Goal: Task Accomplishment & Management: Use online tool/utility

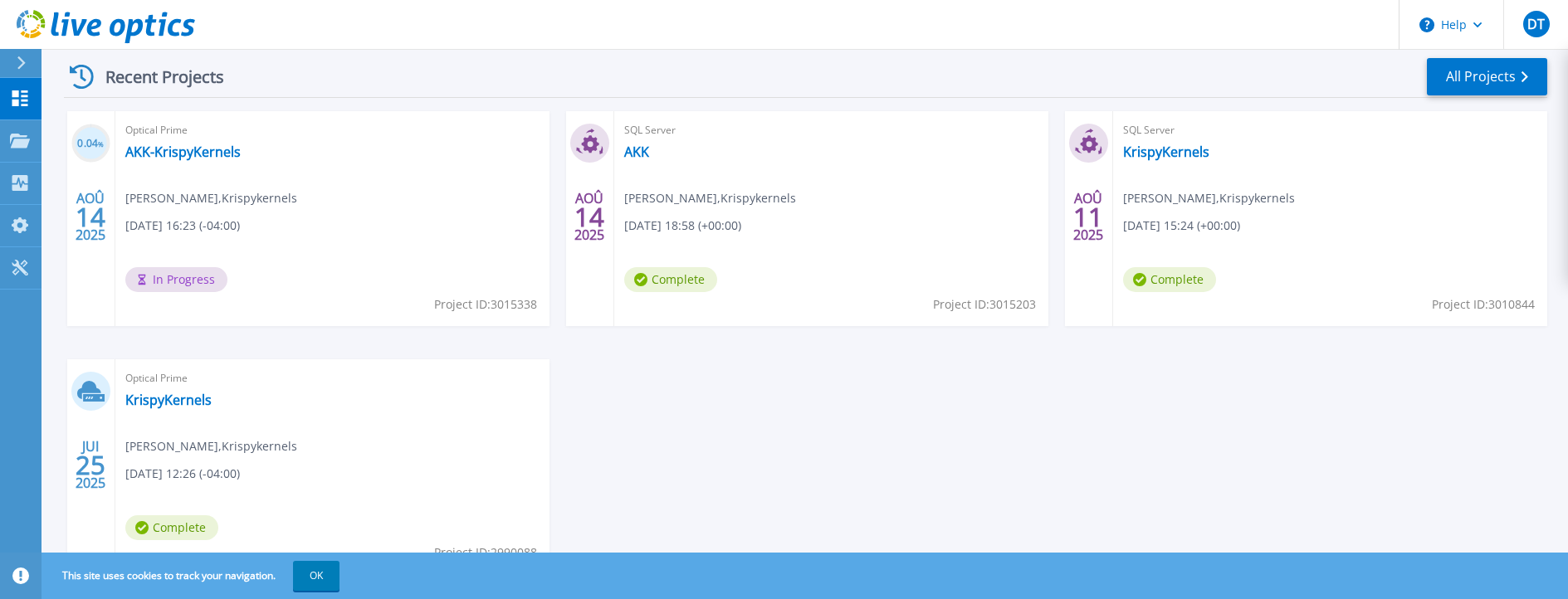
scroll to position [321, 0]
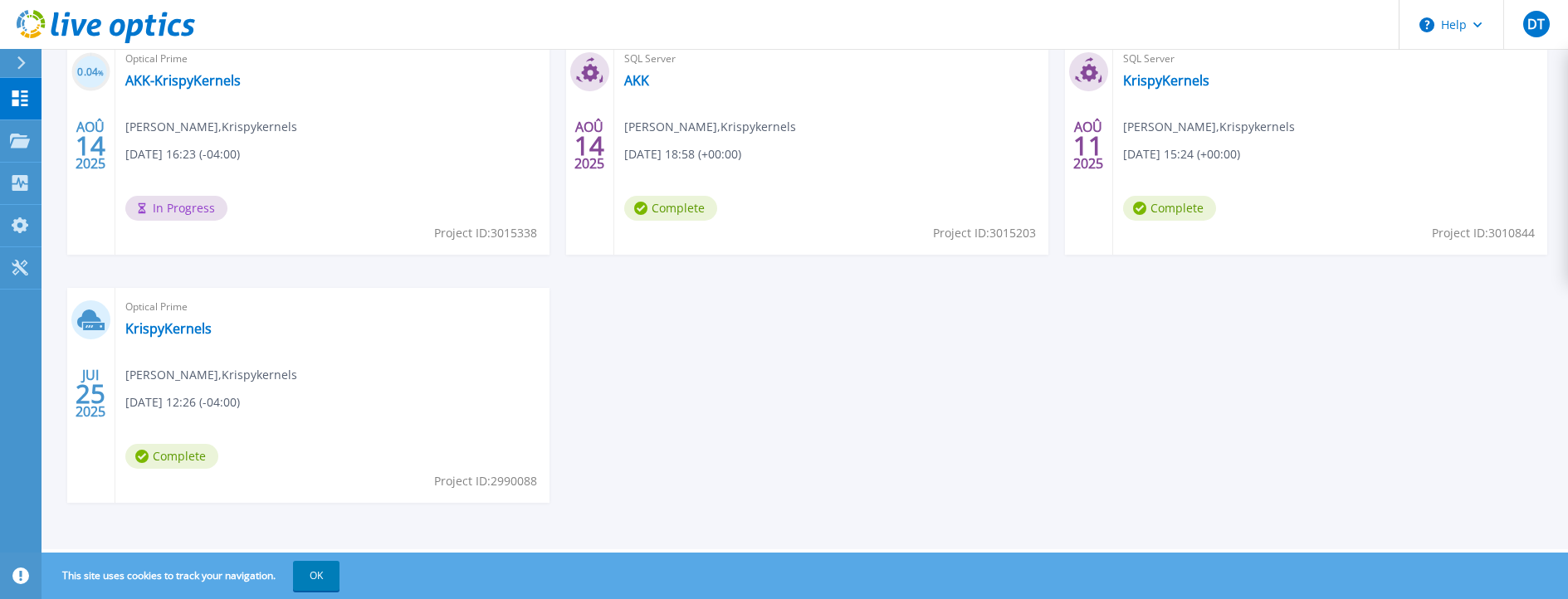
click at [472, 242] on span "Project ID: 2990088" at bounding box center [485, 233] width 103 height 19
click at [163, 326] on link "KrispyKernels" at bounding box center [169, 329] width 87 height 17
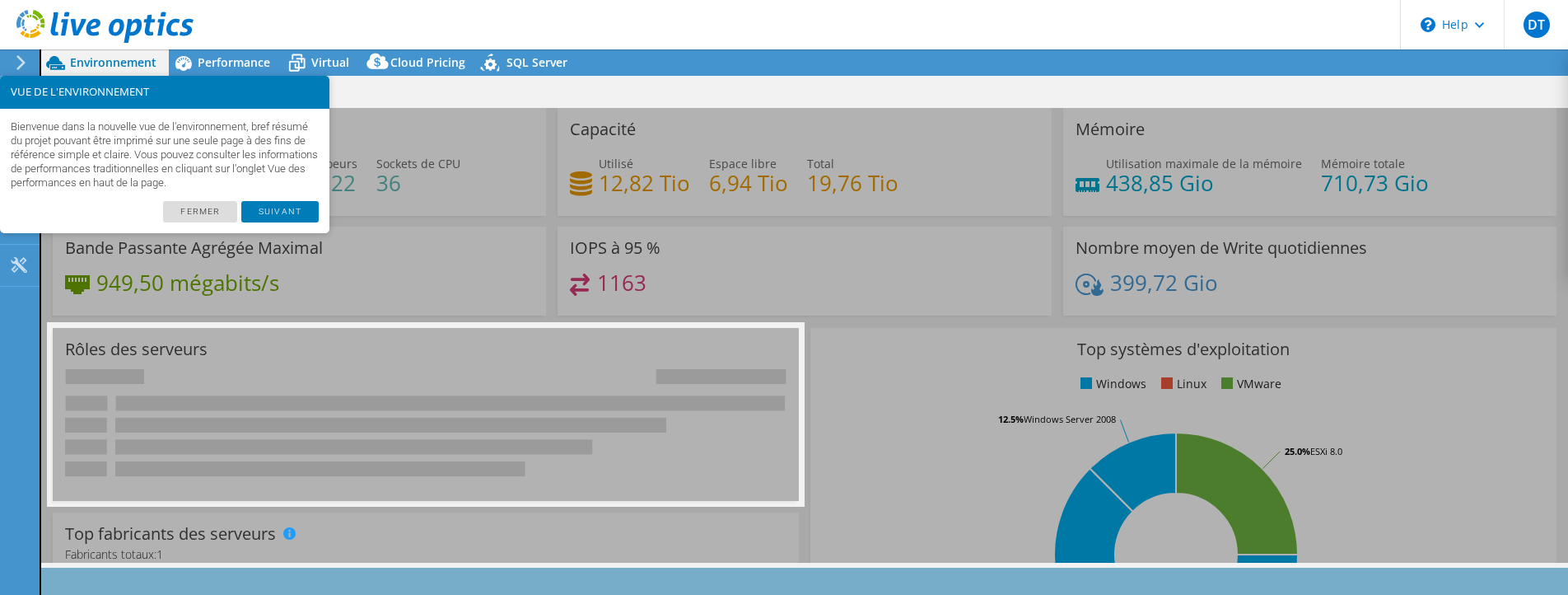
select select "USD"
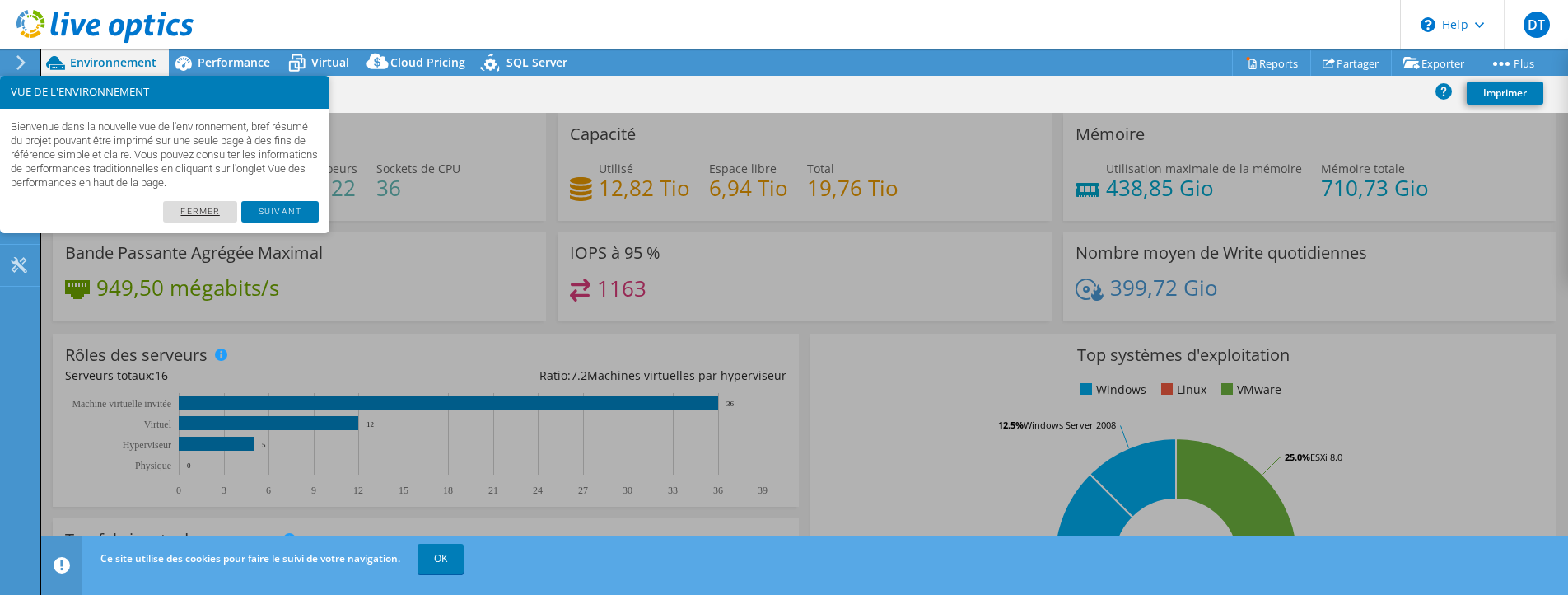
click at [217, 205] on link "Fermer" at bounding box center [200, 211] width 75 height 21
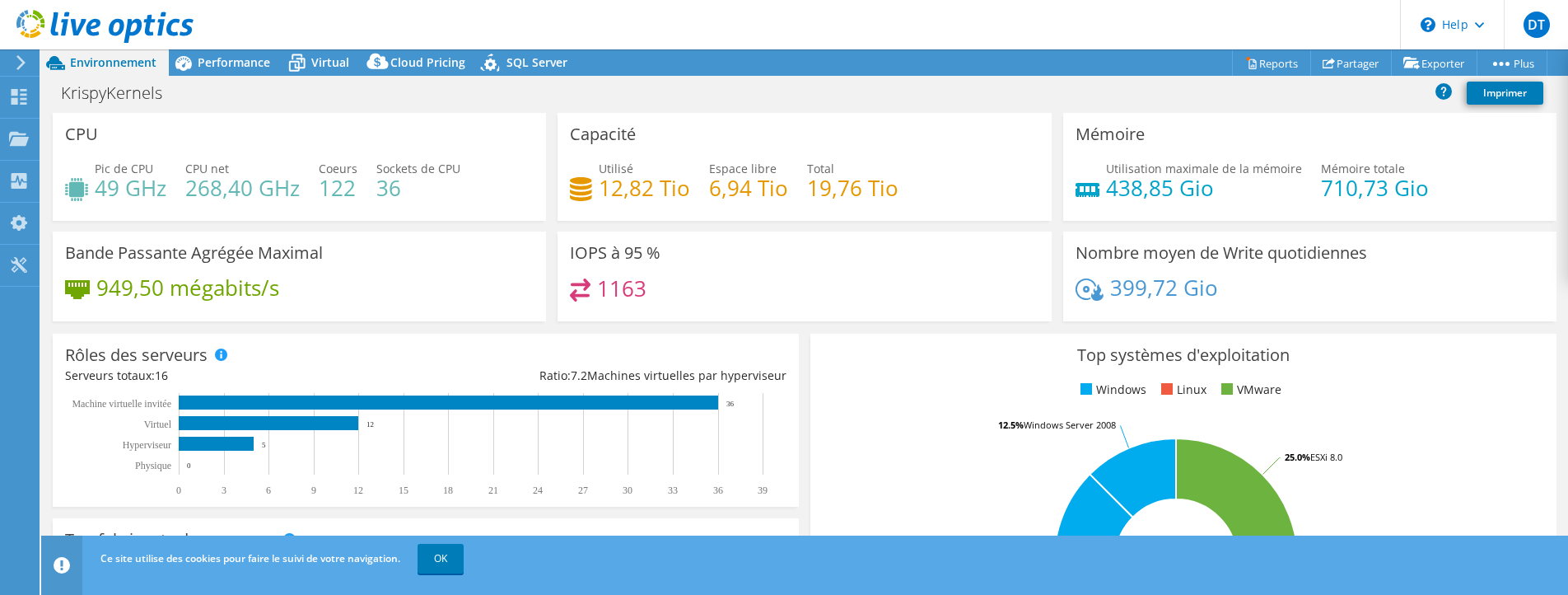
click at [889, 369] on div "Top systèmes d'exploitation Windows Linux VMware 62.5% Windows Server 2019 12.5…" at bounding box center [1183, 531] width 746 height 395
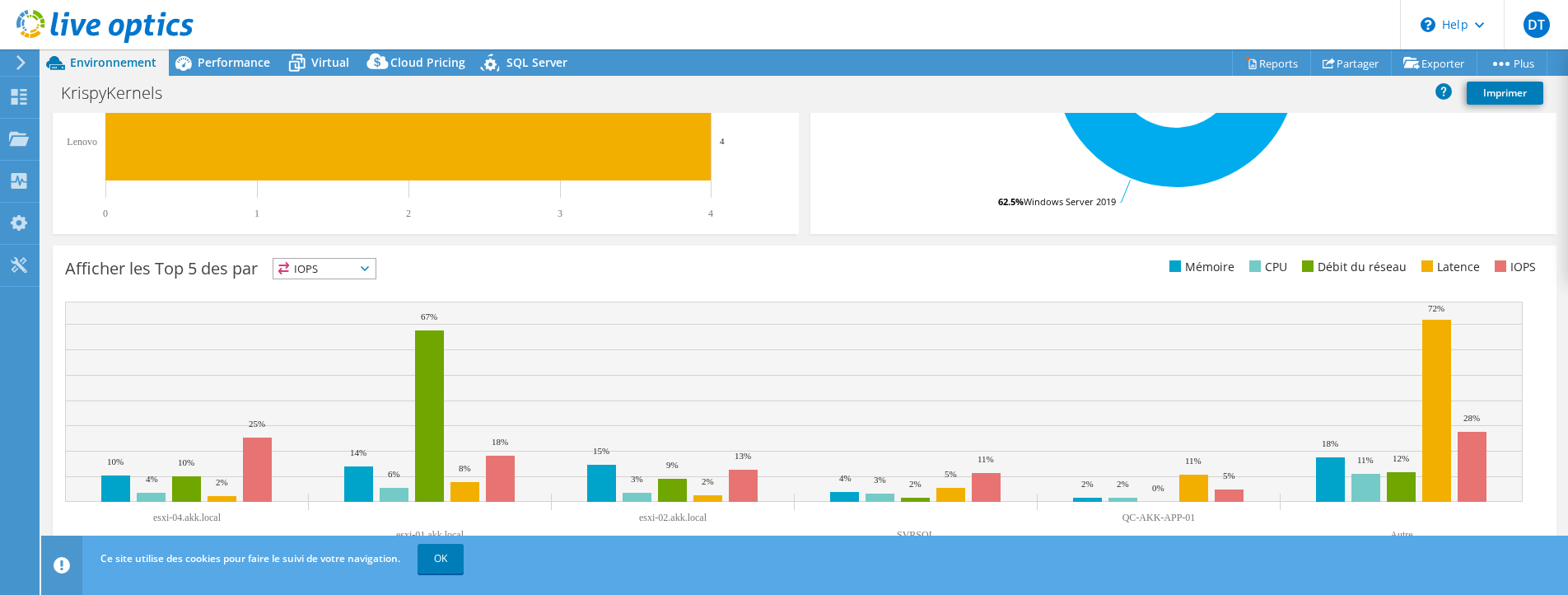
scroll to position [505, 0]
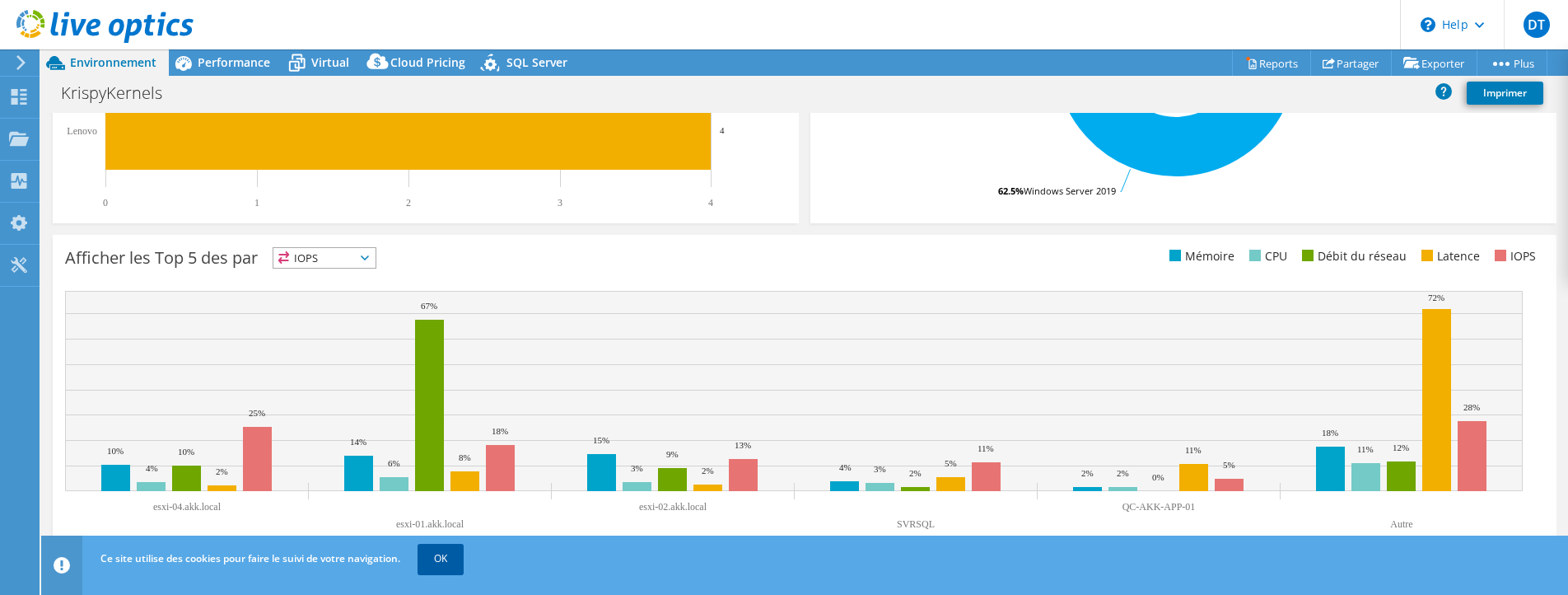
click at [433, 551] on link "OK" at bounding box center [440, 559] width 46 height 30
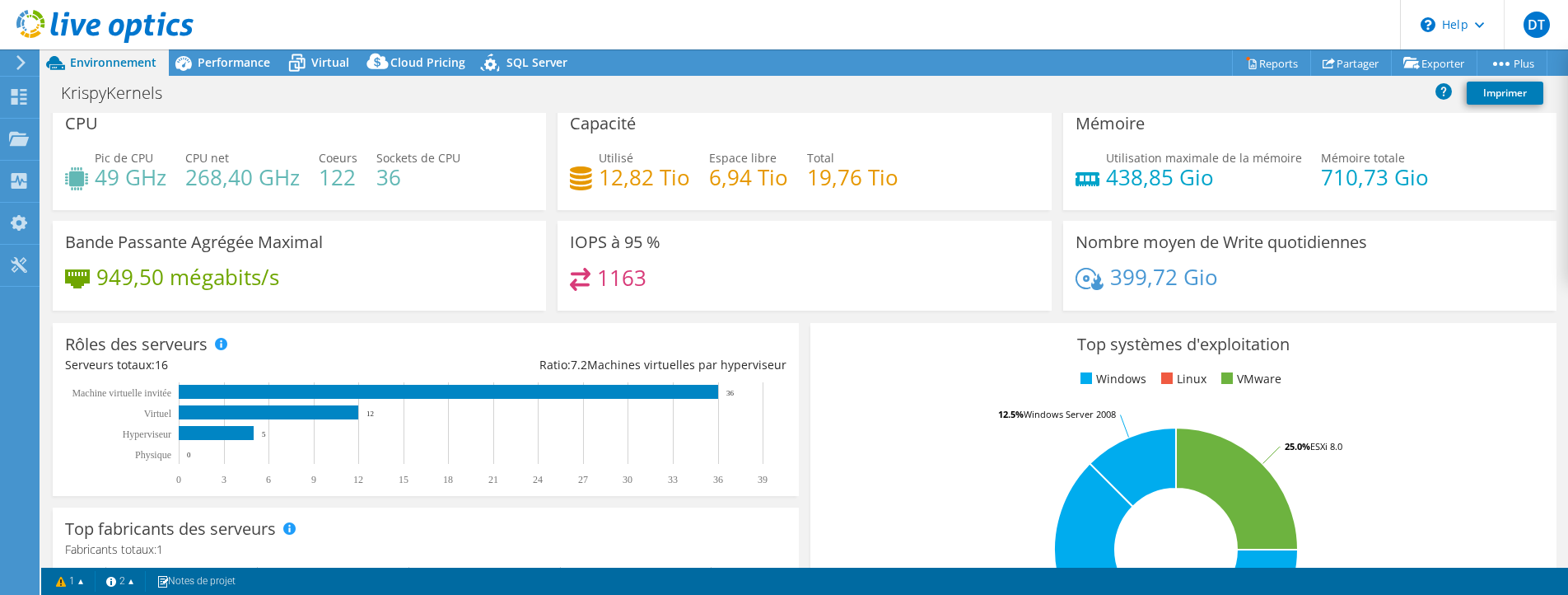
scroll to position [0, 0]
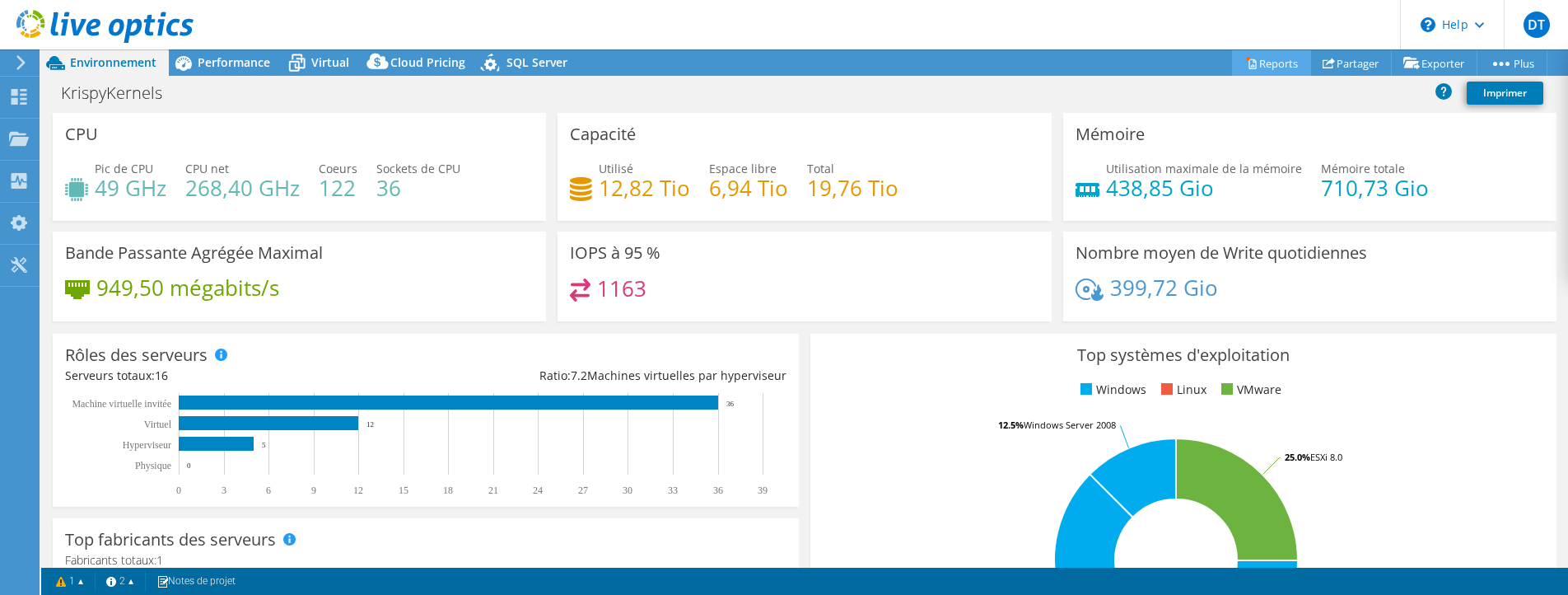
click at [1245, 59] on icon at bounding box center [1251, 63] width 12 height 12
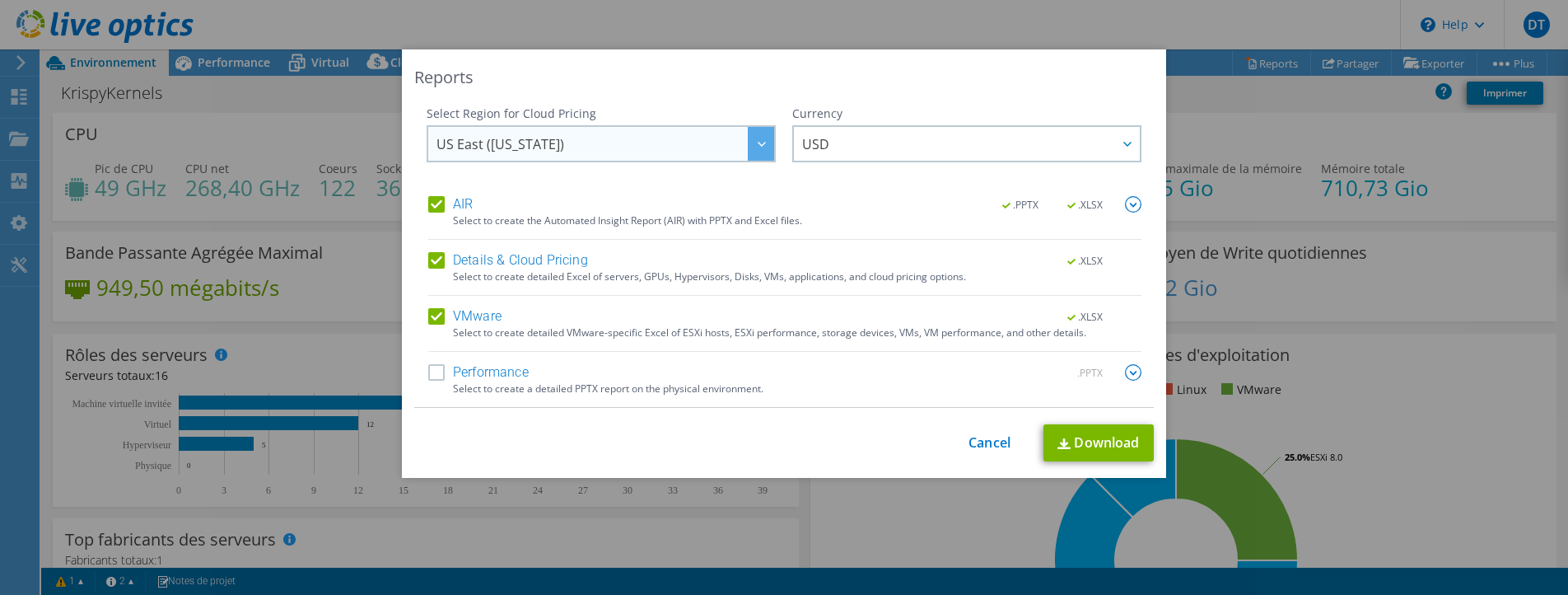
click at [769, 151] on div "US East ([US_STATE]) [GEOGRAPHIC_DATA] ([GEOGRAPHIC_DATA]) [GEOGRAPHIC_DATA] ([…" at bounding box center [602, 144] width 349 height 37
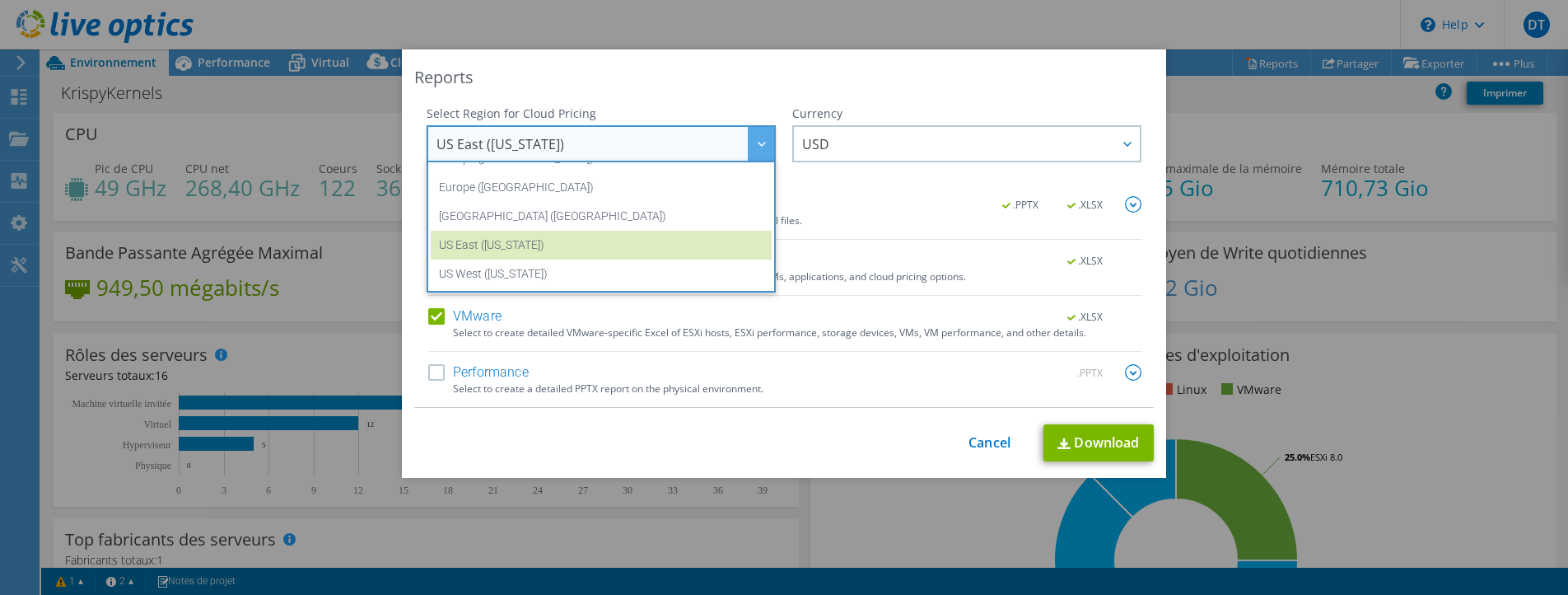
scroll to position [140, 0]
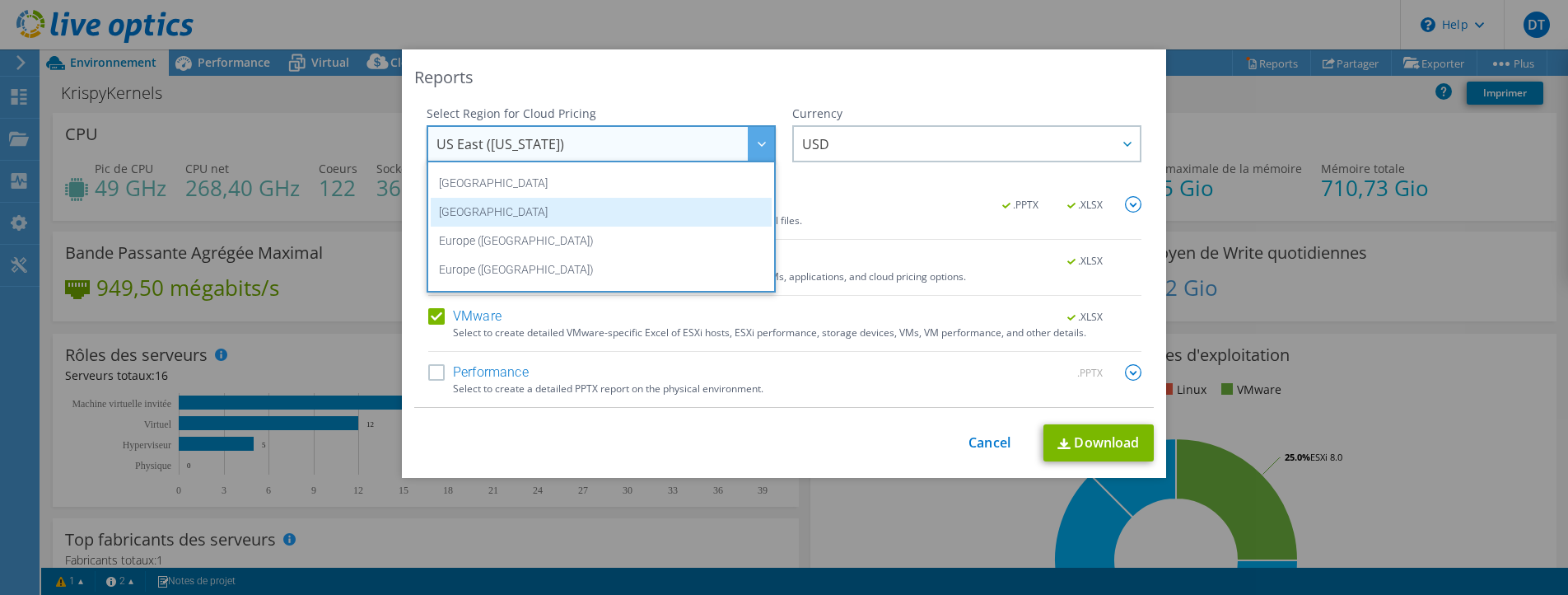
click at [559, 218] on li "[GEOGRAPHIC_DATA]" at bounding box center [601, 211] width 341 height 29
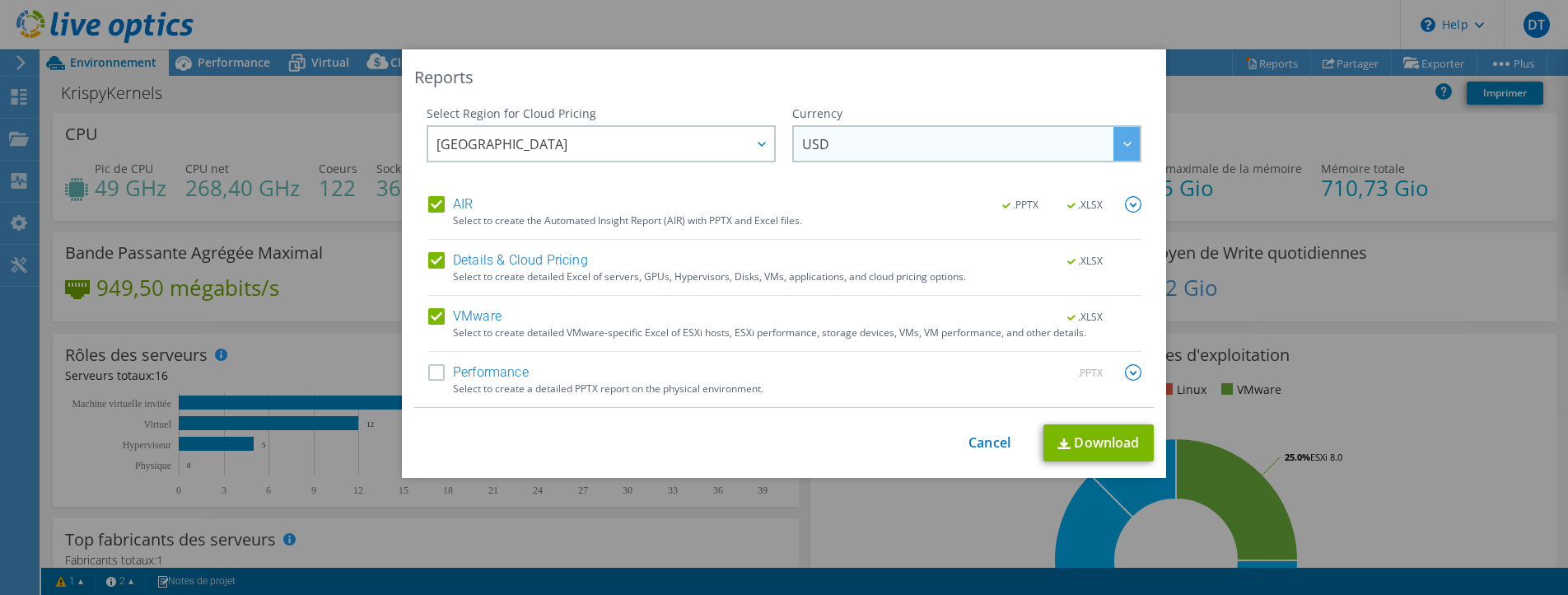
click at [994, 153] on span "USD" at bounding box center [971, 144] width 338 height 34
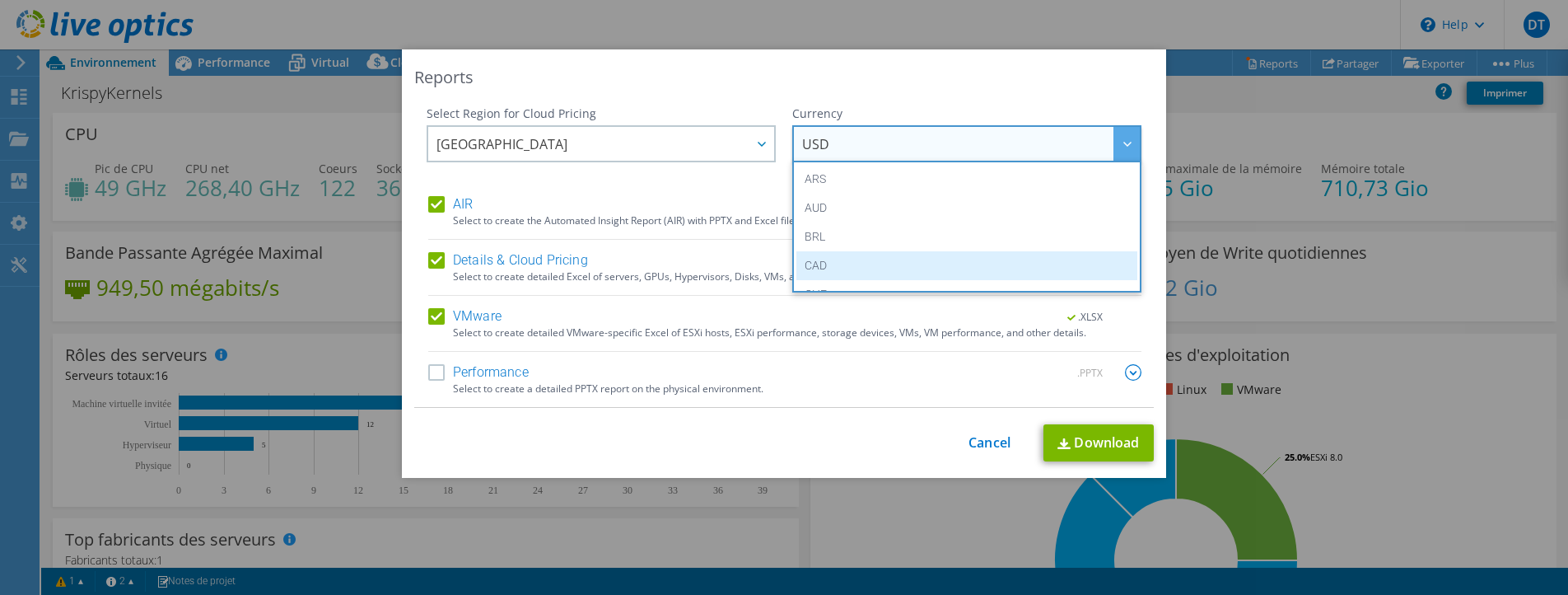
click at [894, 262] on li "CAD" at bounding box center [966, 265] width 341 height 29
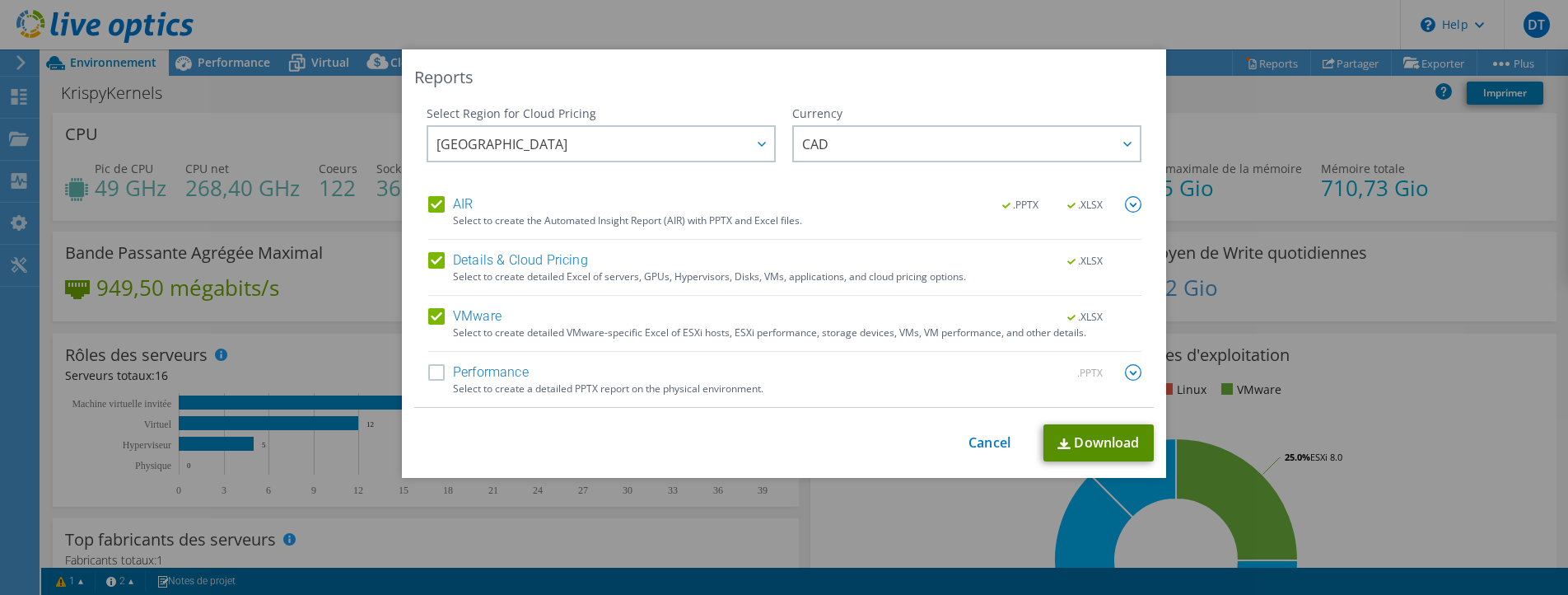
click at [1108, 441] on link "Download" at bounding box center [1099, 443] width 110 height 37
click at [1254, 18] on div "Reports Select Region for Cloud Pricing Asia Pacific ([GEOGRAPHIC_DATA]) [GEOGR…" at bounding box center [784, 298] width 1568 height 595
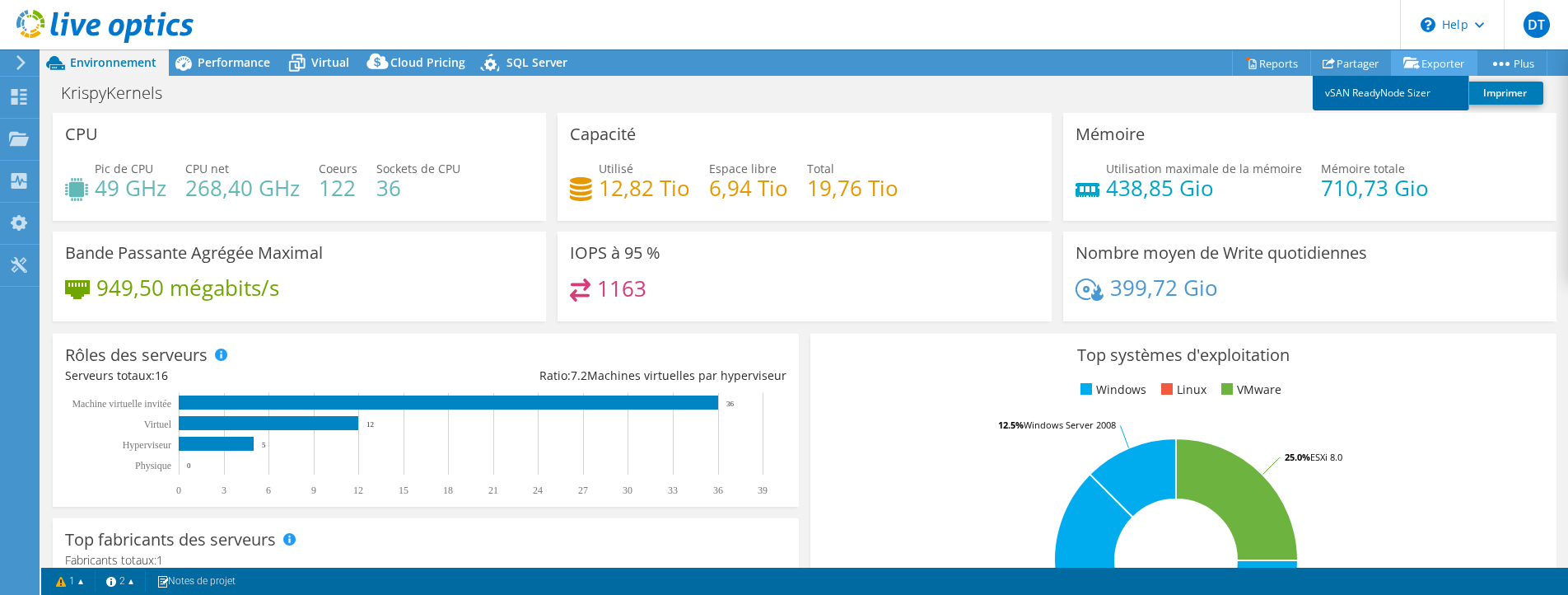
click at [1367, 96] on link "vSAN ReadyNode Sizer" at bounding box center [1391, 92] width 156 height 34
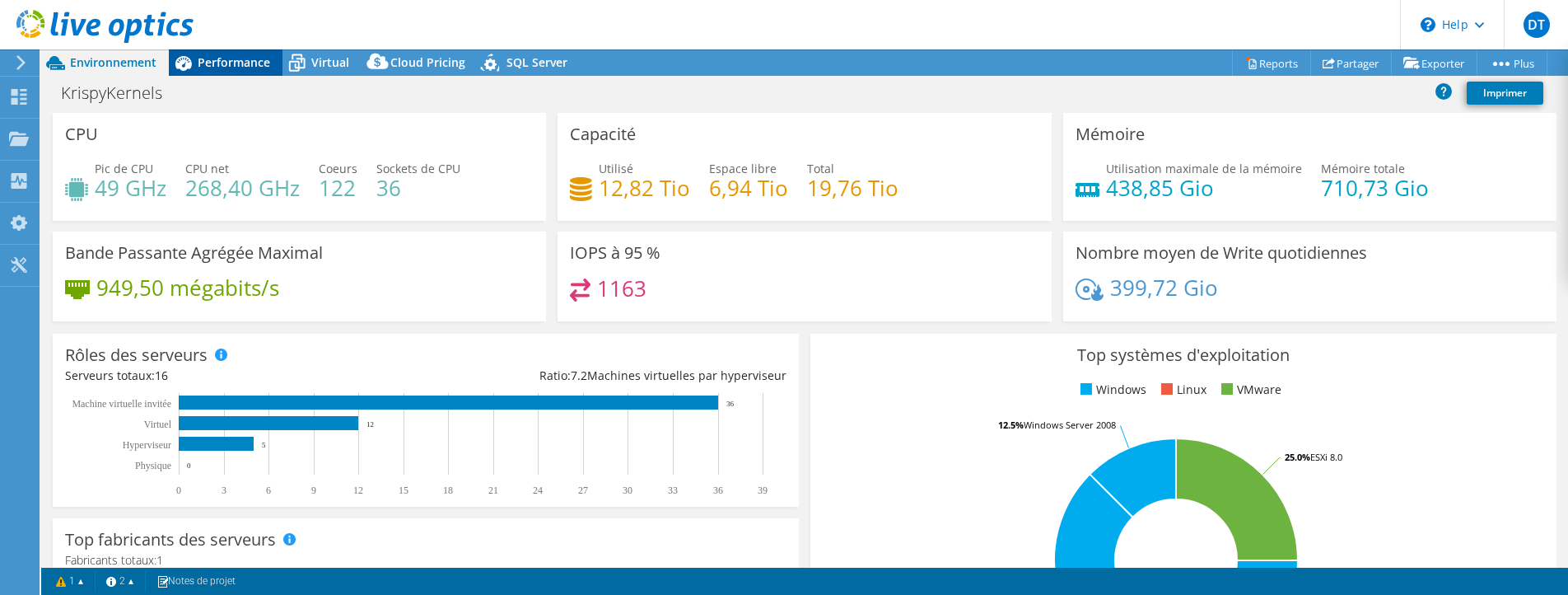
click at [191, 63] on icon at bounding box center [183, 63] width 17 height 15
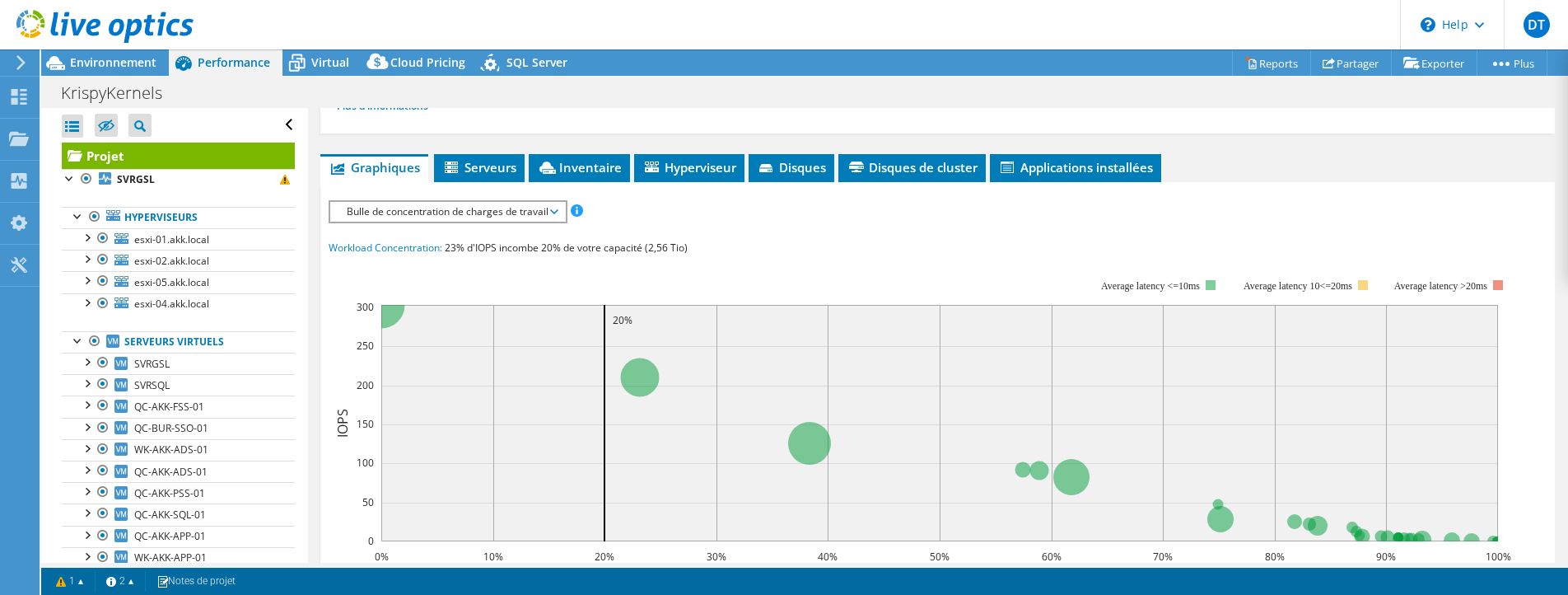
scroll to position [0, 0]
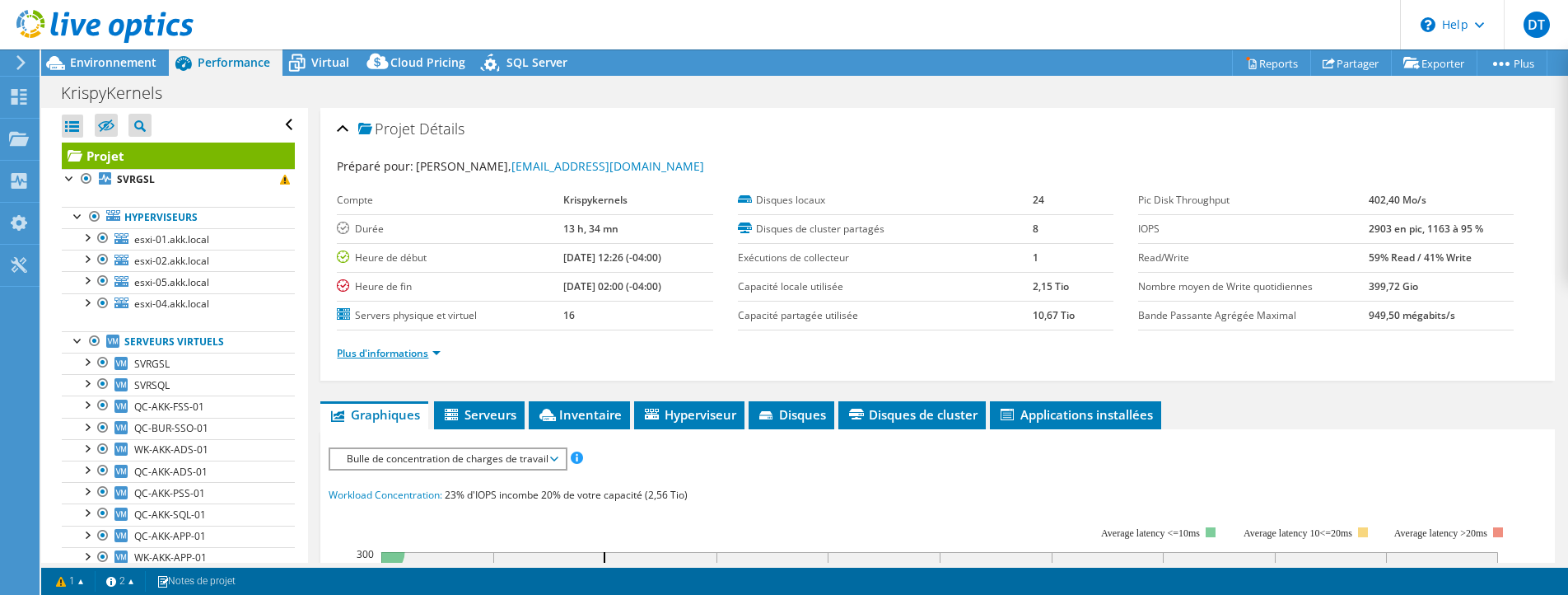
click at [438, 357] on link "Plus d'informations" at bounding box center [388, 353] width 103 height 14
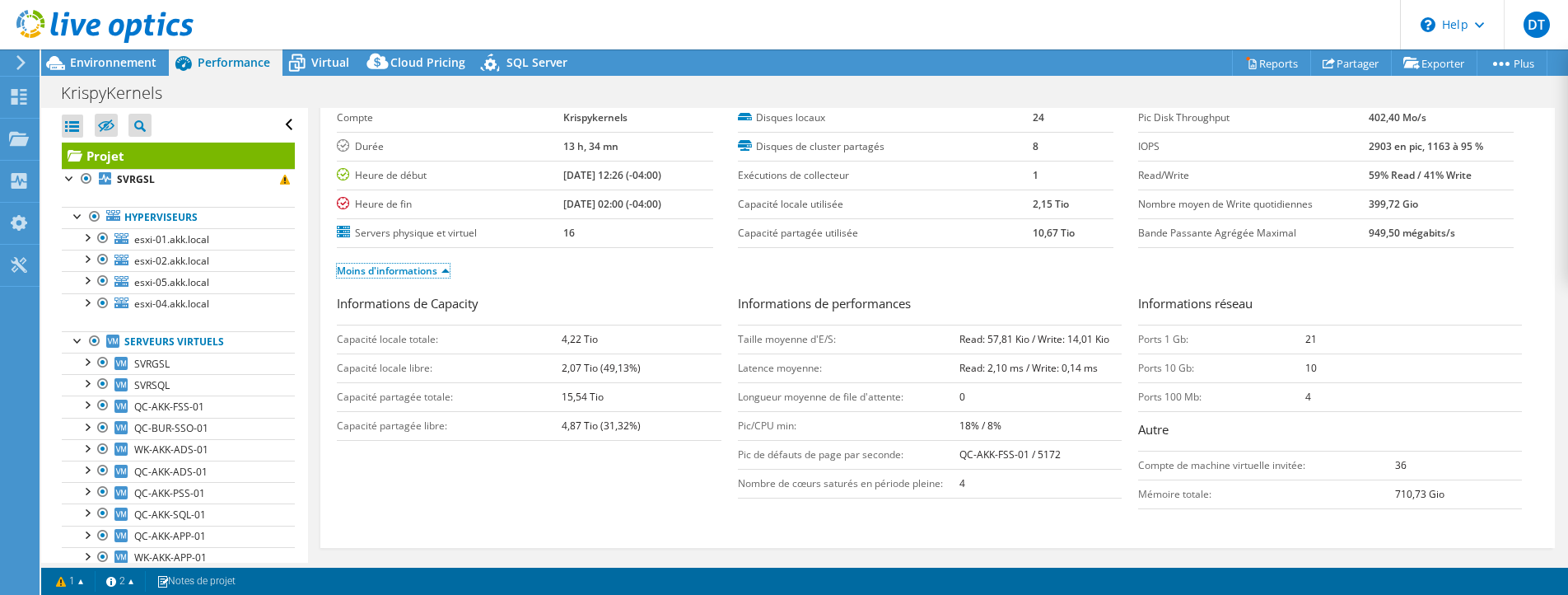
scroll to position [165, 0]
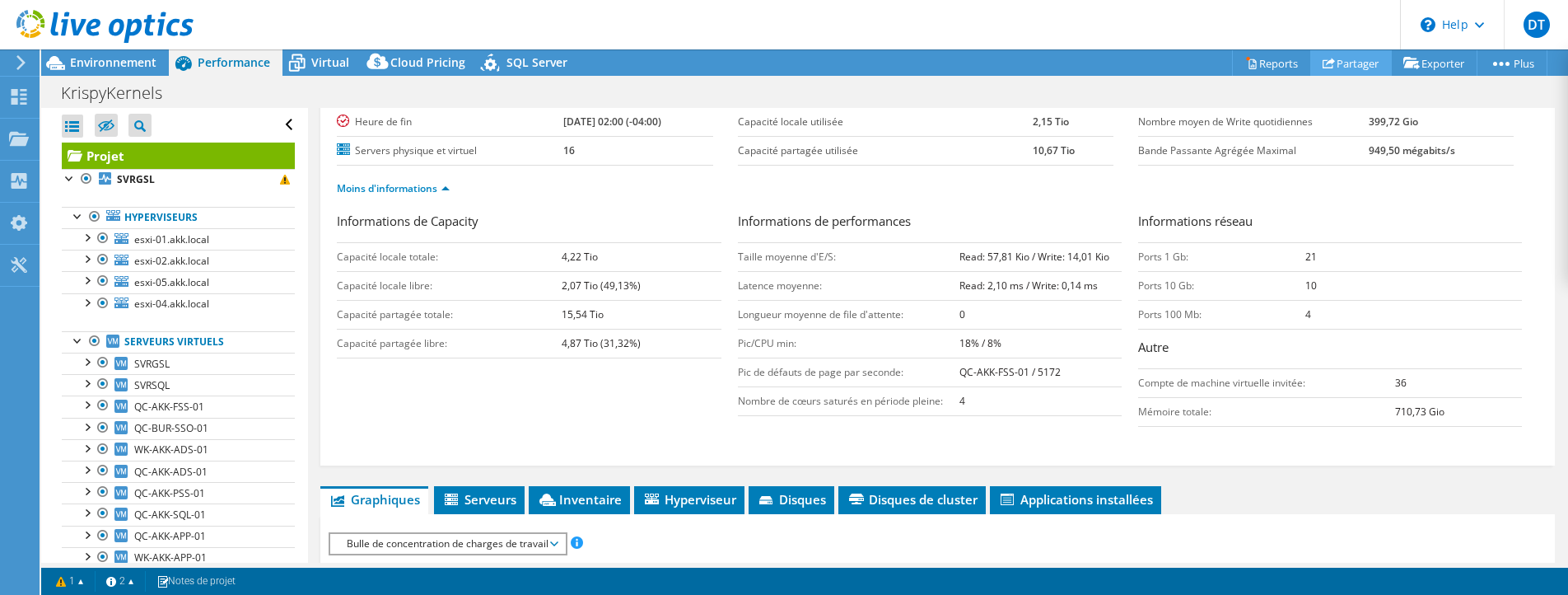
click at [1346, 69] on link "Partager" at bounding box center [1351, 62] width 82 height 25
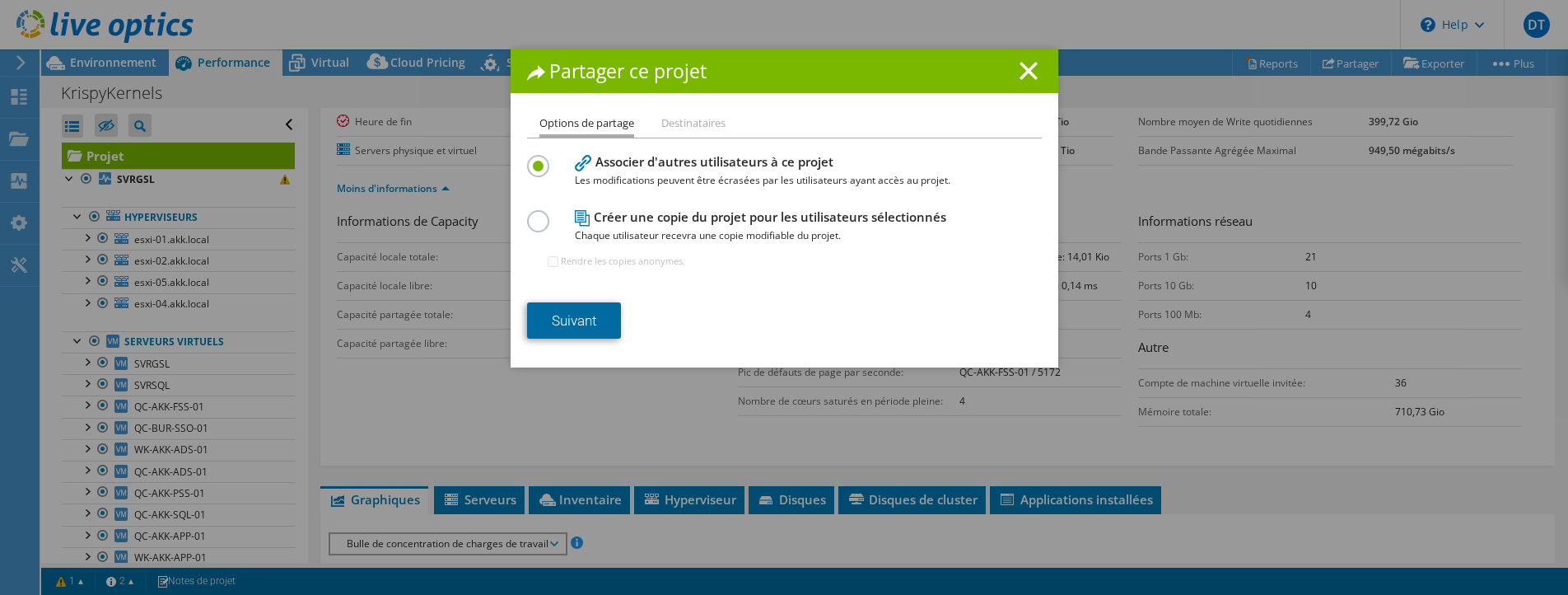
click at [559, 323] on link "Suivant" at bounding box center [574, 320] width 94 height 36
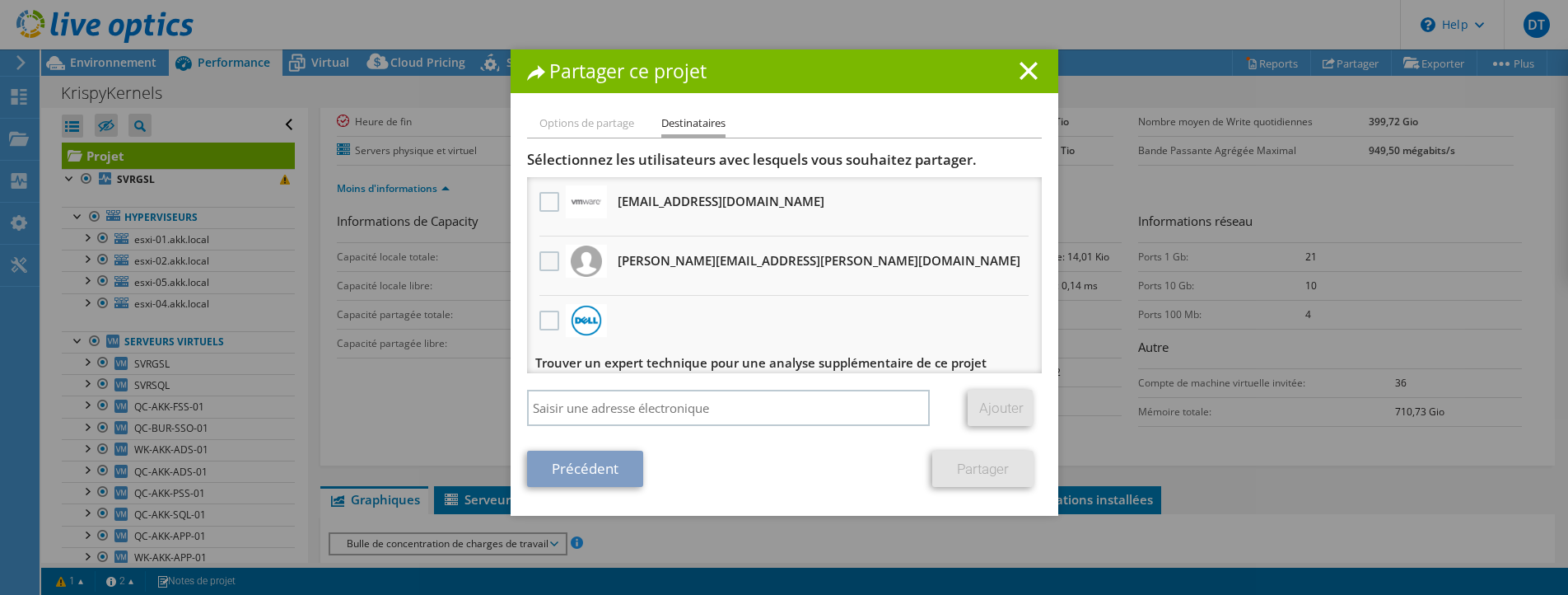
click at [544, 256] on label at bounding box center [551, 261] width 24 height 20
click at [0, 0] on input "checkbox" at bounding box center [0, 0] width 0 height 0
click at [984, 469] on link "Partager" at bounding box center [983, 469] width 102 height 36
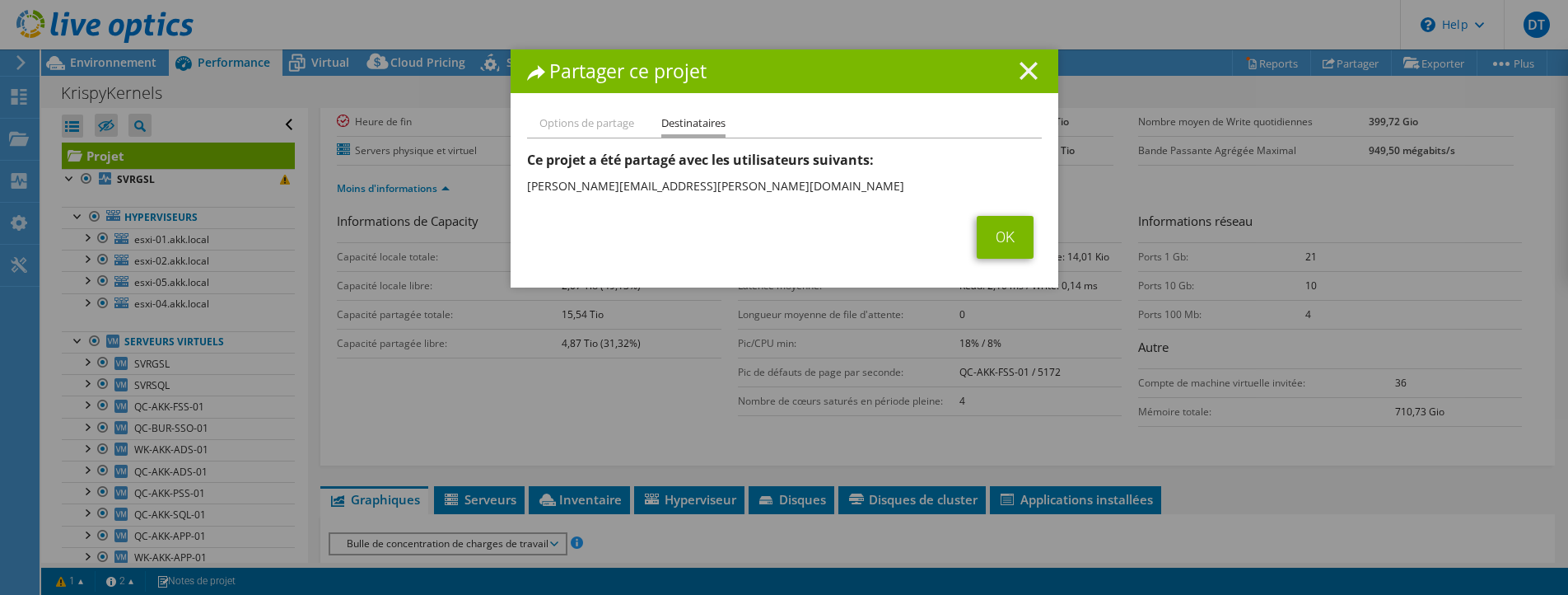
click at [1025, 76] on icon at bounding box center [1029, 70] width 18 height 18
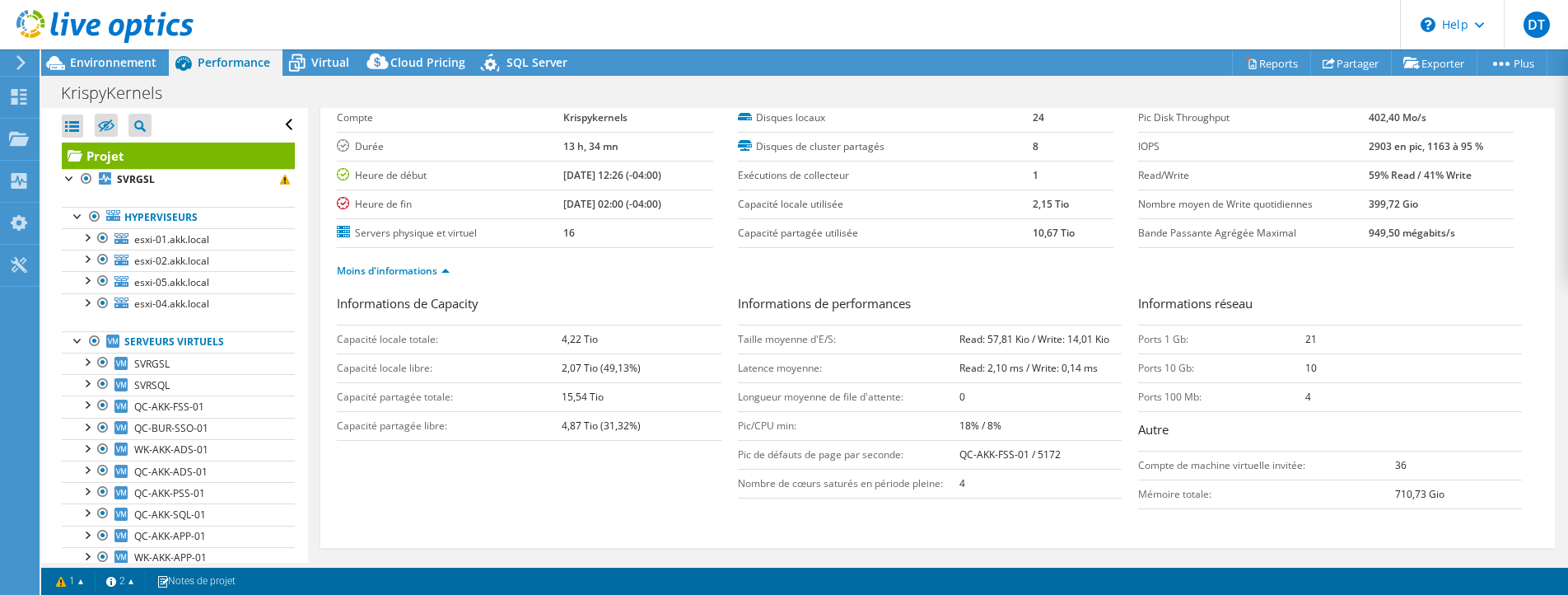
scroll to position [0, 0]
